Goal: Task Accomplishment & Management: Manage account settings

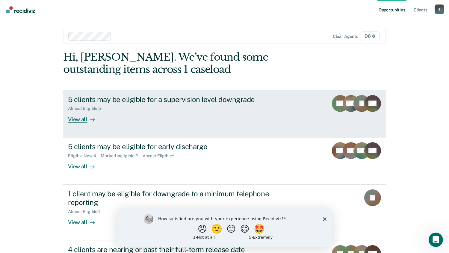
click at [73, 118] on div "View all" at bounding box center [85, 117] width 34 height 12
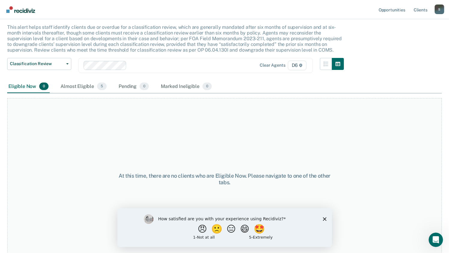
scroll to position [40, 0]
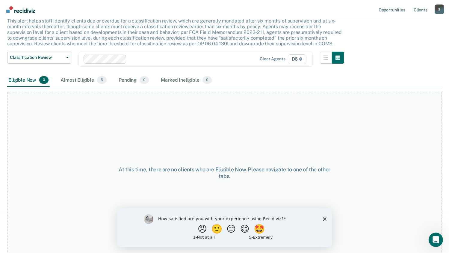
click at [325, 214] on div "How satisfied are you with your experience using Recidiviz? 😠 🙁 😑 😄 🤩 1 - Not a…" at bounding box center [224, 227] width 215 height 39
click at [325, 218] on icon "Close survey" at bounding box center [325, 219] width 4 height 4
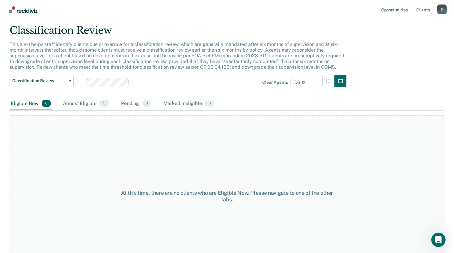
scroll to position [0, 0]
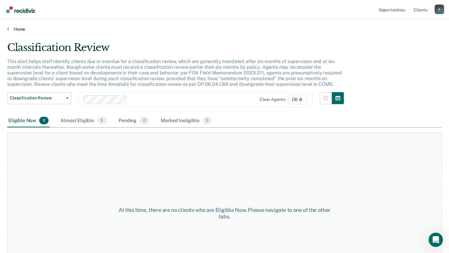
click at [22, 29] on link "Home" at bounding box center [224, 28] width 435 height 5
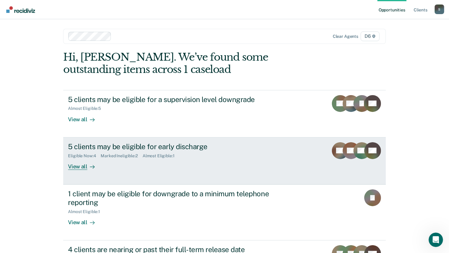
click at [106, 155] on div "Marked Ineligible : 2" at bounding box center [122, 155] width 42 height 5
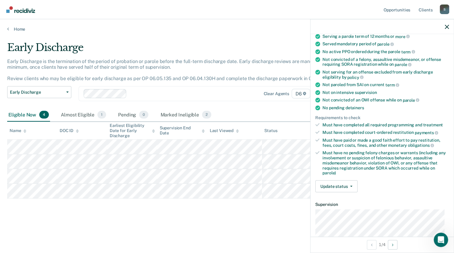
scroll to position [160, 0]
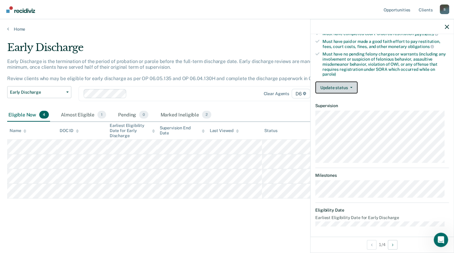
click at [352, 85] on button "Update status" at bounding box center [336, 88] width 42 height 12
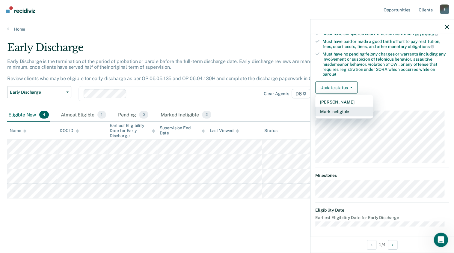
click at [332, 111] on button "Mark Ineligible" at bounding box center [344, 112] width 58 height 10
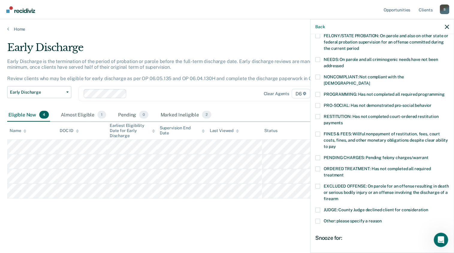
scroll to position [136, 0]
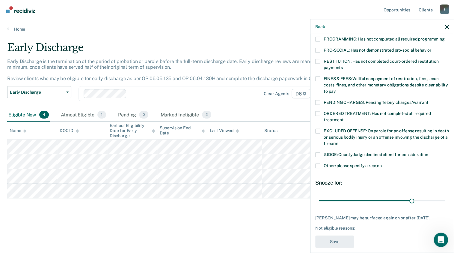
click at [318, 163] on span at bounding box center [317, 165] width 5 height 5
click at [382, 163] on input "Other: please specify a reason" at bounding box center [382, 163] width 0 height 0
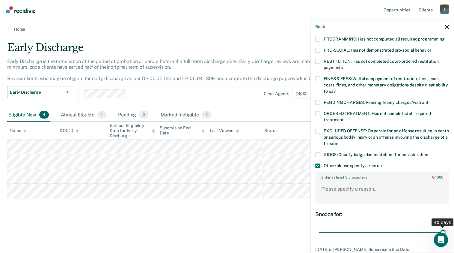
drag, startPoint x: 408, startPoint y: 226, endPoint x: 453, endPoint y: 228, distance: 45.3
type input "40"
click at [445, 228] on input "range" at bounding box center [382, 232] width 126 height 10
click at [334, 180] on textarea "Enter at least 3 characters 0 / 1600" at bounding box center [382, 191] width 132 height 22
type textarea "Early Discharge request was denied"
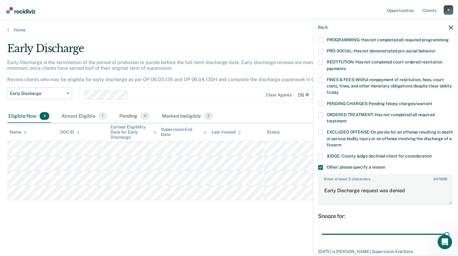
scroll to position [167, 0]
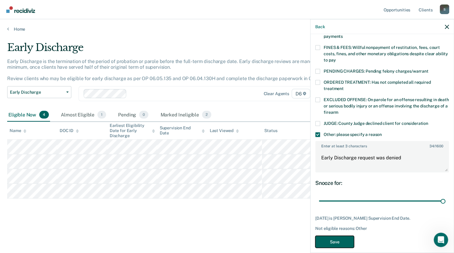
click at [331, 236] on button "Save" at bounding box center [334, 241] width 39 height 12
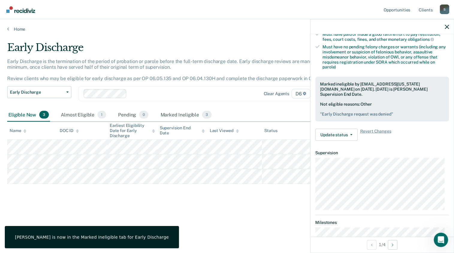
click at [210, 218] on div "Early Discharge Early Discharge is the termination of the period of probation o…" at bounding box center [227, 133] width 440 height 185
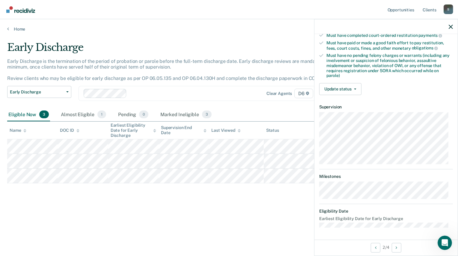
scroll to position [150, 0]
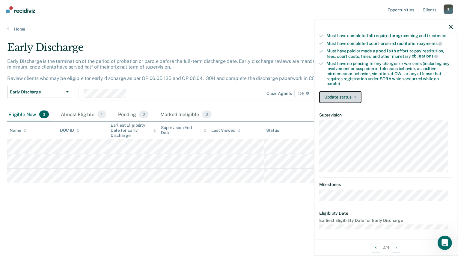
click at [343, 94] on button "Update status" at bounding box center [340, 97] width 42 height 12
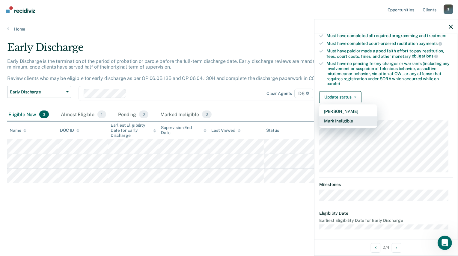
click at [342, 120] on button "Mark Ineligible" at bounding box center [348, 122] width 58 height 10
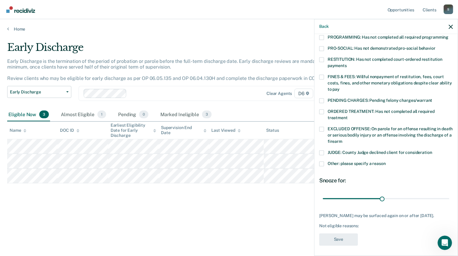
scroll to position [138, 0]
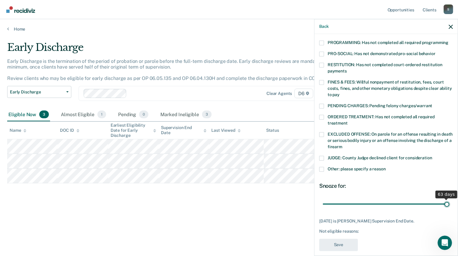
drag, startPoint x: 380, startPoint y: 193, endPoint x: 457, endPoint y: 202, distance: 78.1
type input "63"
click at [449, 202] on input "range" at bounding box center [386, 204] width 126 height 10
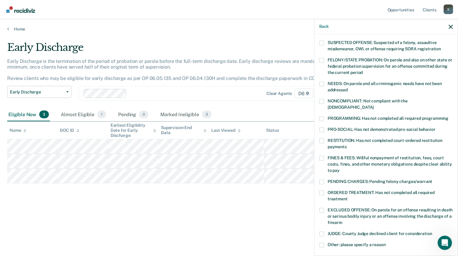
scroll to position [60, 0]
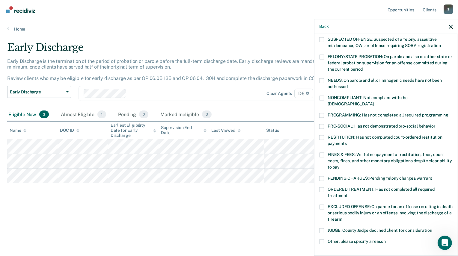
click at [323, 81] on span at bounding box center [321, 80] width 5 height 5
click at [348, 84] on input "NEEDS: On parole and all criminogenic needs have not been addressed" at bounding box center [348, 84] width 0 height 0
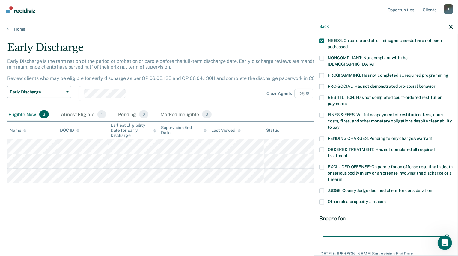
scroll to position [132, 0]
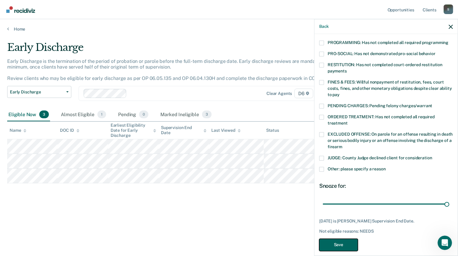
click at [338, 240] on button "Save" at bounding box center [338, 245] width 39 height 12
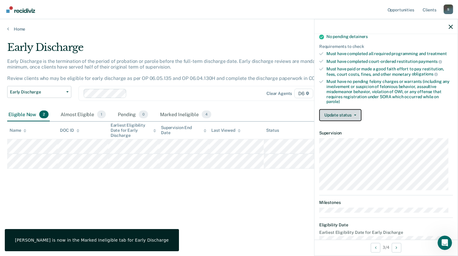
click at [341, 114] on button "Update status" at bounding box center [340, 115] width 42 height 12
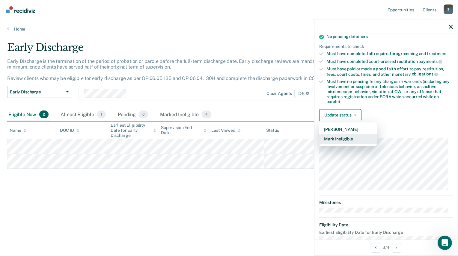
click at [347, 139] on button "Mark Ineligible" at bounding box center [348, 140] width 58 height 10
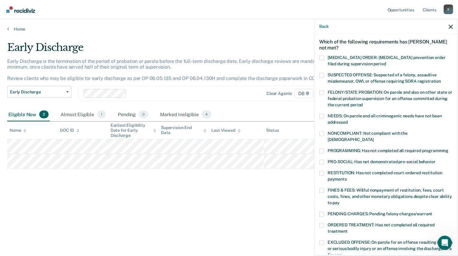
scroll to position [0, 0]
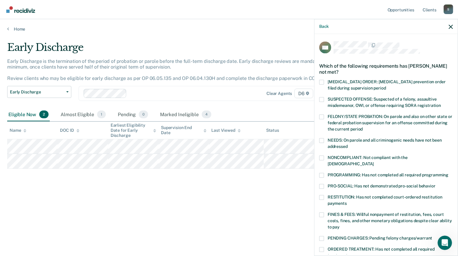
click at [320, 118] on span at bounding box center [321, 116] width 5 height 5
click at [363, 127] on input "FELONY/STATE PROBATION: On parole and also on other state or federal probation …" at bounding box center [363, 127] width 0 height 0
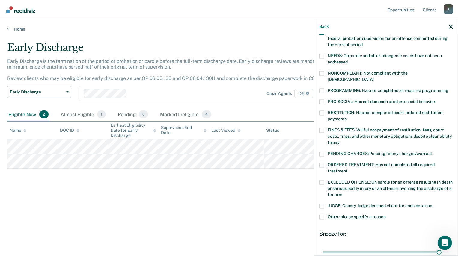
scroll to position [132, 0]
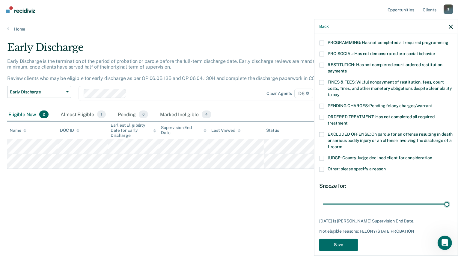
drag, startPoint x: 434, startPoint y: 198, endPoint x: 445, endPoint y: 199, distance: 10.6
type input "32"
click at [449, 199] on input "range" at bounding box center [386, 204] width 126 height 10
click at [349, 239] on button "Save" at bounding box center [338, 245] width 39 height 12
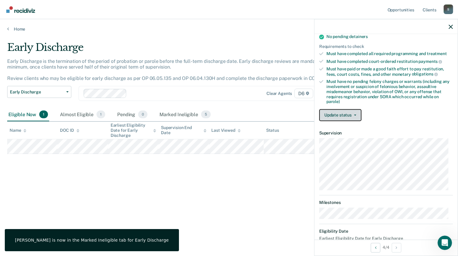
click at [337, 114] on button "Update status" at bounding box center [340, 115] width 42 height 12
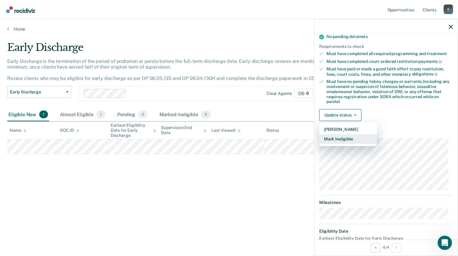
click at [337, 137] on button "Mark Ineligible" at bounding box center [348, 140] width 58 height 10
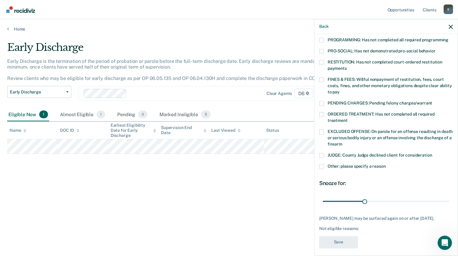
scroll to position [138, 0]
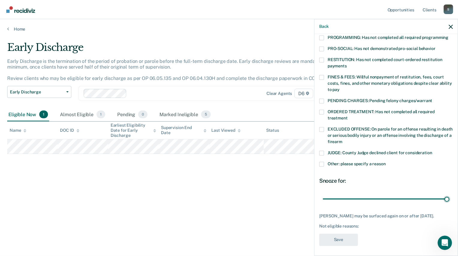
drag, startPoint x: 362, startPoint y: 194, endPoint x: 457, endPoint y: 196, distance: 95.3
type input "90"
click at [449, 196] on input "range" at bounding box center [386, 199] width 126 height 10
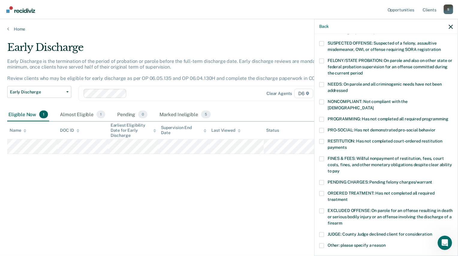
scroll to position [0, 0]
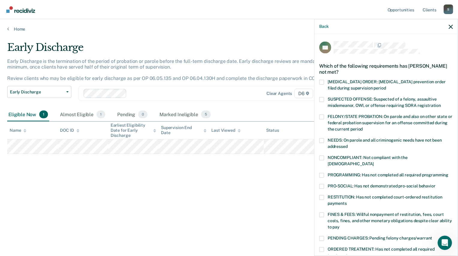
click at [321, 139] on span at bounding box center [321, 140] width 5 height 5
click at [348, 144] on input "NEEDS: On parole and all criminogenic needs have not been addressed" at bounding box center [348, 144] width 0 height 0
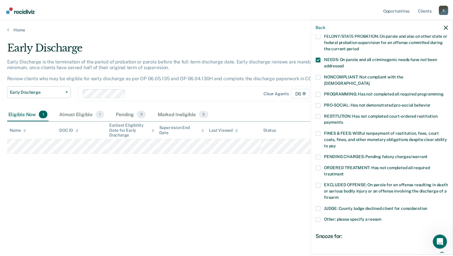
scroll to position [138, 0]
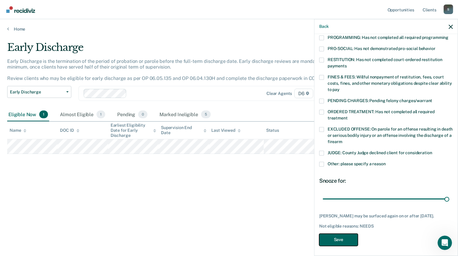
click at [345, 238] on button "Save" at bounding box center [338, 240] width 39 height 12
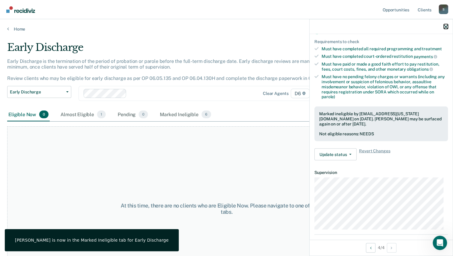
click at [446, 25] on icon "button" at bounding box center [446, 27] width 4 height 4
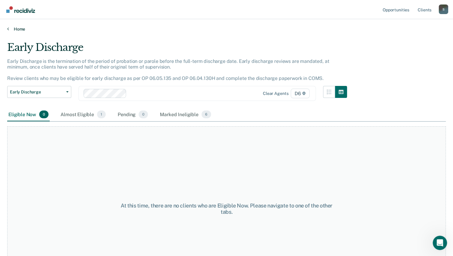
click at [21, 28] on link "Home" at bounding box center [226, 28] width 439 height 5
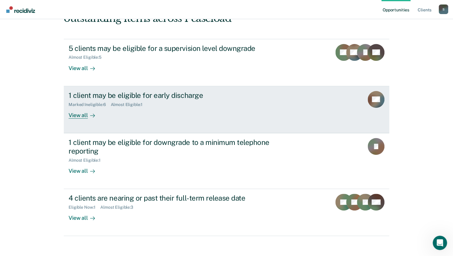
scroll to position [54, 0]
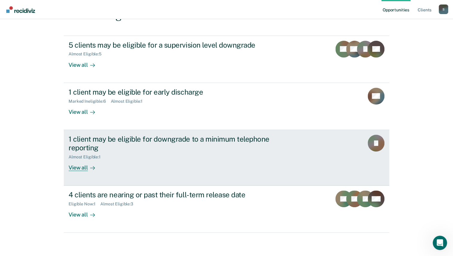
click at [75, 168] on div "View all" at bounding box center [86, 165] width 34 height 12
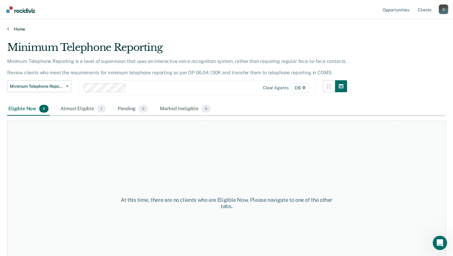
click at [20, 28] on link "Home" at bounding box center [226, 28] width 439 height 5
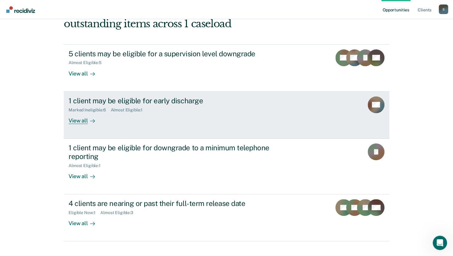
scroll to position [54, 0]
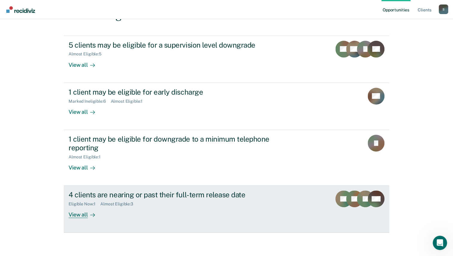
click at [133, 196] on div "4 clients are nearing or past their full-term release date" at bounding box center [174, 195] width 210 height 9
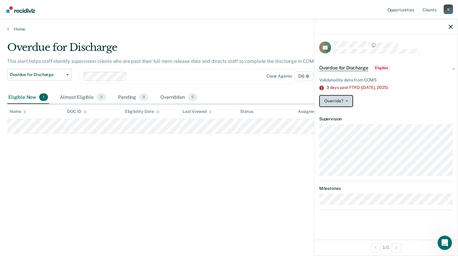
click at [345, 101] on icon "button" at bounding box center [346, 101] width 2 height 1
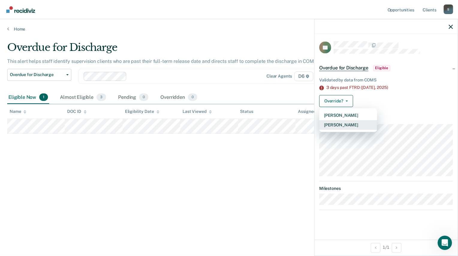
click at [345, 123] on button "[PERSON_NAME]" at bounding box center [348, 125] width 58 height 10
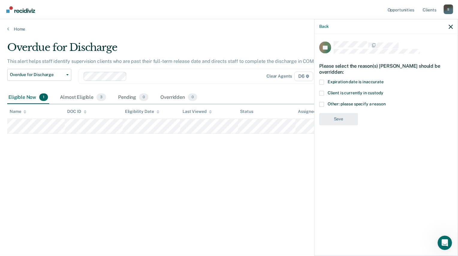
click at [324, 104] on span at bounding box center [321, 104] width 5 height 5
click at [386, 102] on input "Other: please specify a reason" at bounding box center [386, 102] width 0 height 0
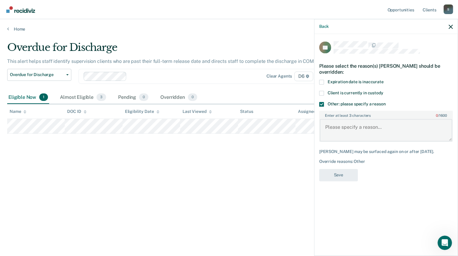
click at [334, 126] on textarea "Enter at least 3 characters 0 / 1600" at bounding box center [386, 130] width 132 height 22
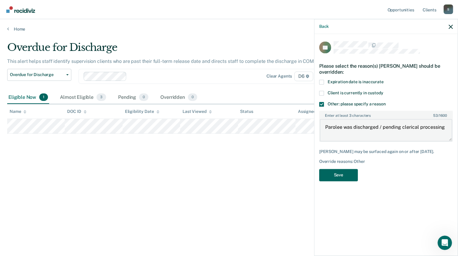
type textarea "Parolee was discharged / pending clerical processing"
click at [345, 177] on button "Save" at bounding box center [338, 175] width 39 height 12
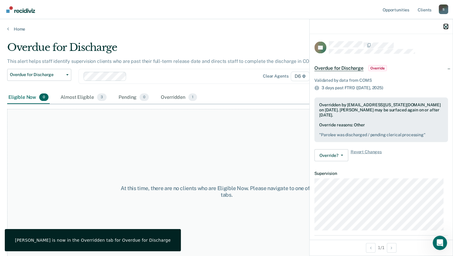
click at [445, 26] on icon "button" at bounding box center [446, 27] width 4 height 4
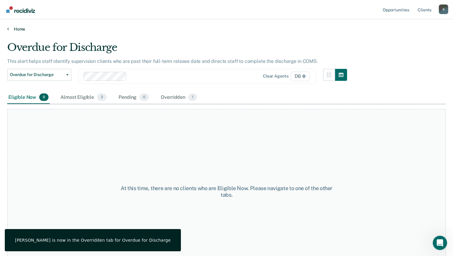
click at [18, 28] on link "Home" at bounding box center [226, 28] width 439 height 5
